Goal: Contribute content

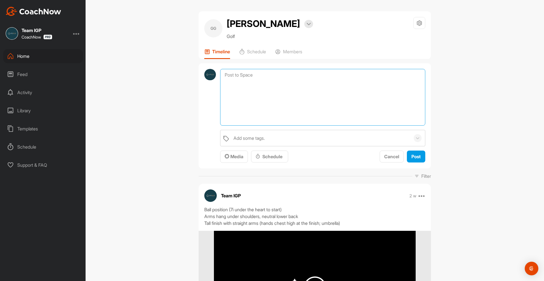
click at [256, 80] on textarea at bounding box center [322, 97] width 205 height 57
type textarea "Two way speed Lower body stability Blend with cues from assessment"
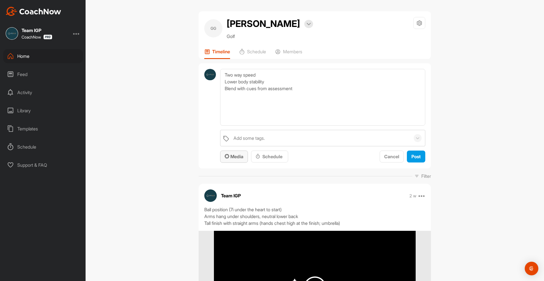
click at [230, 156] on span "Media" at bounding box center [234, 156] width 19 height 6
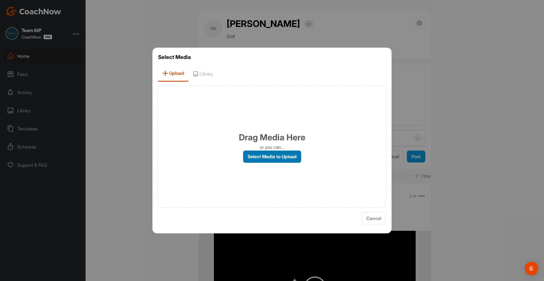
click at [250, 157] on label "Select Media to Upload" at bounding box center [272, 156] width 58 height 12
click at [0, 0] on input "Select Media to Upload" at bounding box center [0, 0] width 0 height 0
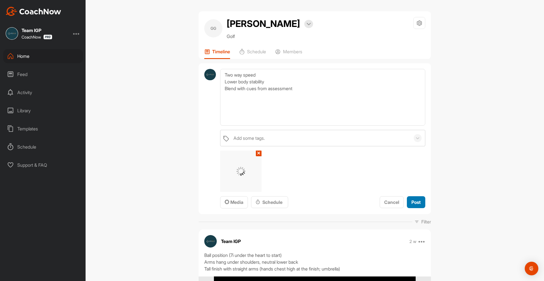
click at [415, 203] on span "Post" at bounding box center [415, 202] width 9 height 6
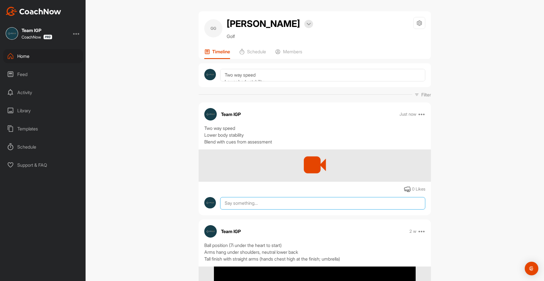
click at [278, 207] on textarea at bounding box center [322, 203] width 205 height 12
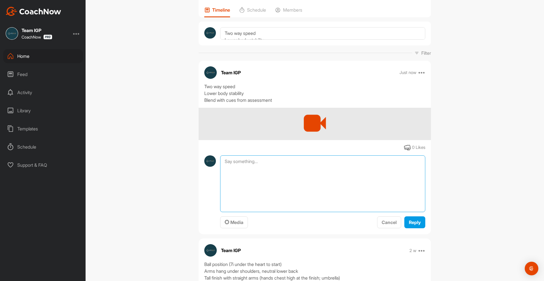
scroll to position [85, 0]
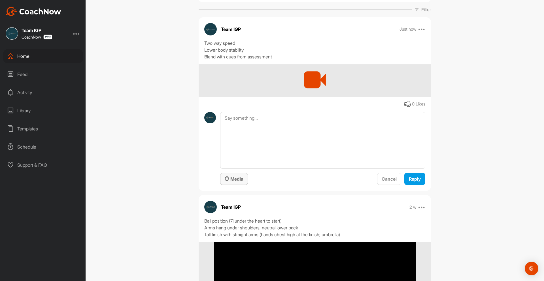
click at [221, 180] on button "Media" at bounding box center [234, 179] width 28 height 12
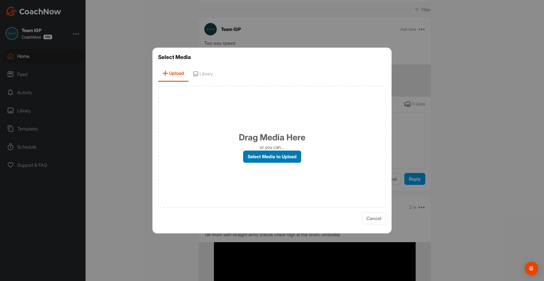
click at [253, 155] on label "Select Media to Upload" at bounding box center [272, 156] width 58 height 12
click at [0, 0] on input "Select Media to Upload" at bounding box center [0, 0] width 0 height 0
click at [380, 217] on span "Cancel" at bounding box center [373, 218] width 15 height 6
